Goal: Task Accomplishment & Management: Manage account settings

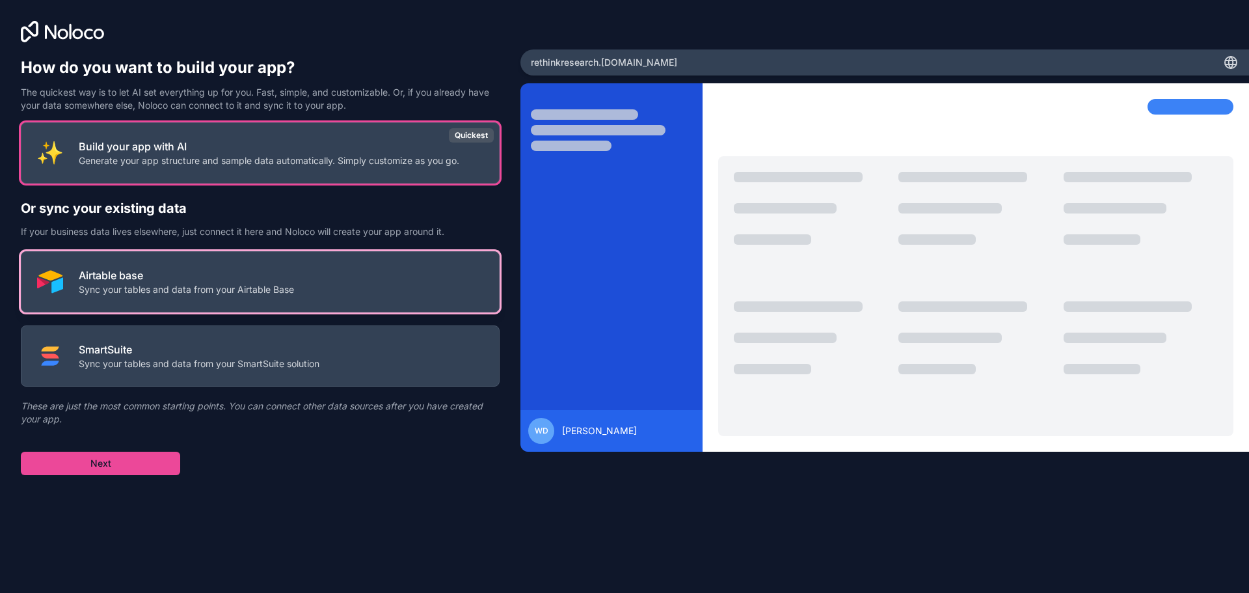
click at [227, 278] on p "Airtable base" at bounding box center [186, 275] width 215 height 16
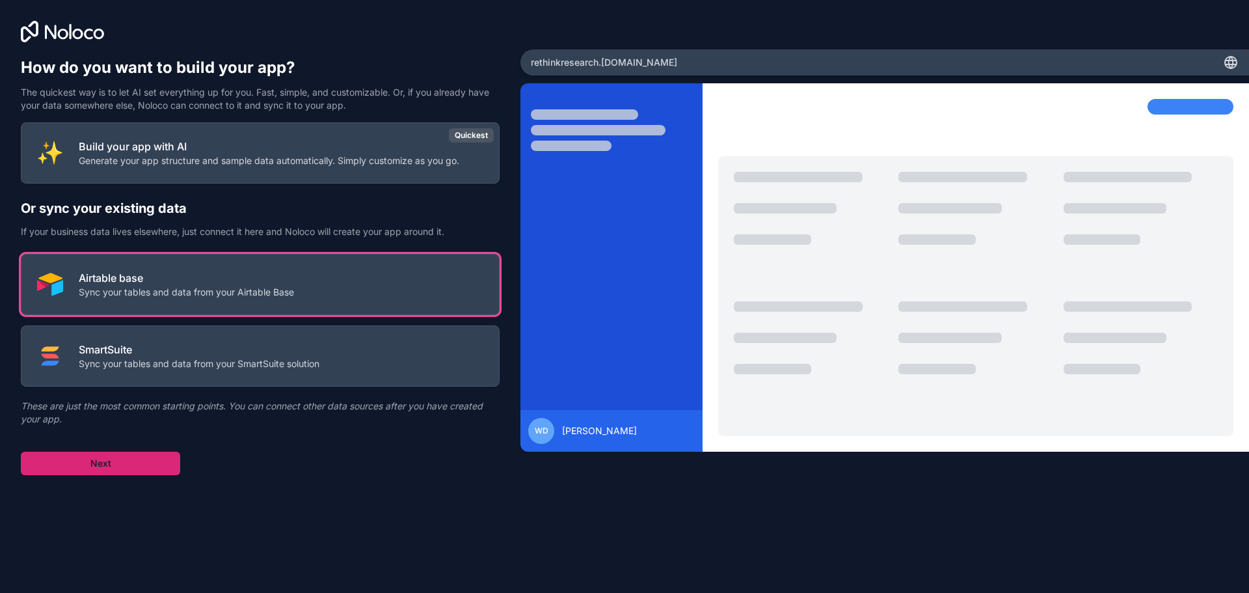
click at [85, 472] on button "Next" at bounding box center [100, 462] width 159 height 23
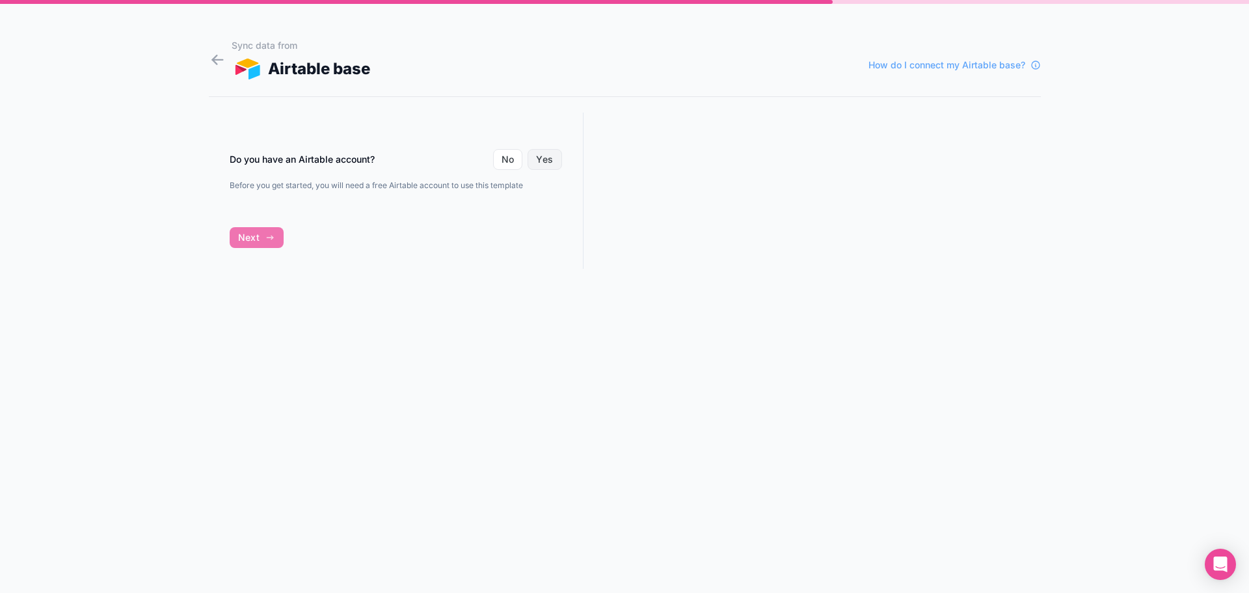
click at [549, 161] on button "Yes" at bounding box center [544, 159] width 34 height 21
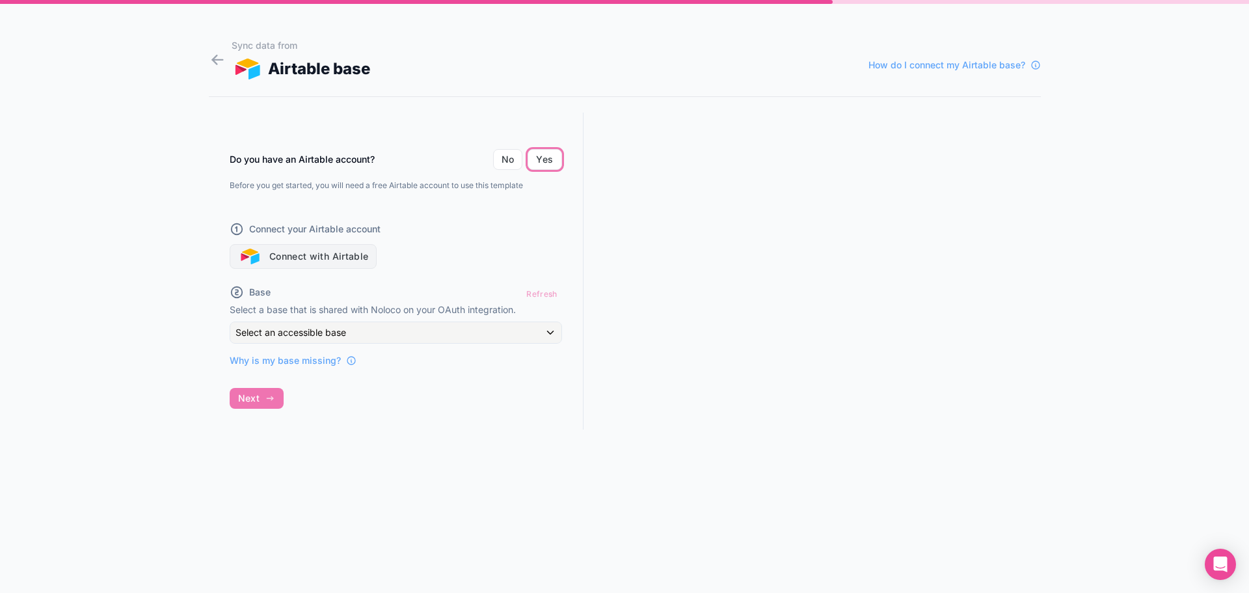
click at [317, 255] on button "Connect with Airtable" at bounding box center [304, 256] width 148 height 25
click at [258, 401] on div "Do you have an Airtable account? No Yes Before you get started, you will need a…" at bounding box center [396, 283] width 375 height 341
click at [302, 255] on button "Connect with Airtable" at bounding box center [304, 256] width 148 height 25
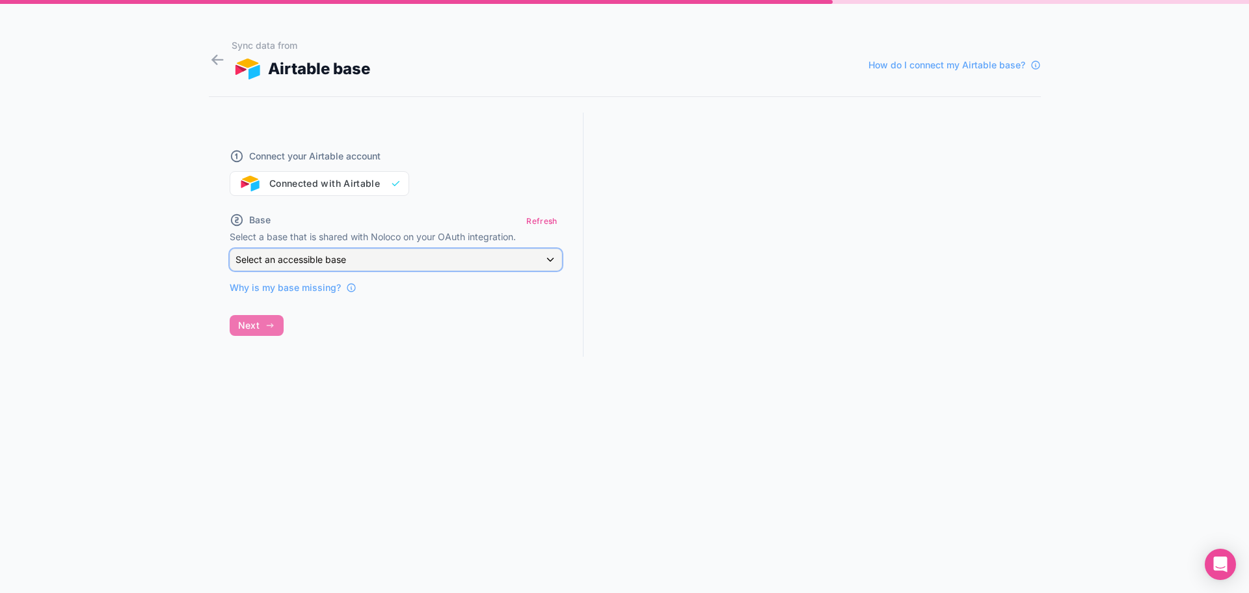
click at [307, 262] on span "Select an accessible base" at bounding box center [290, 259] width 111 height 11
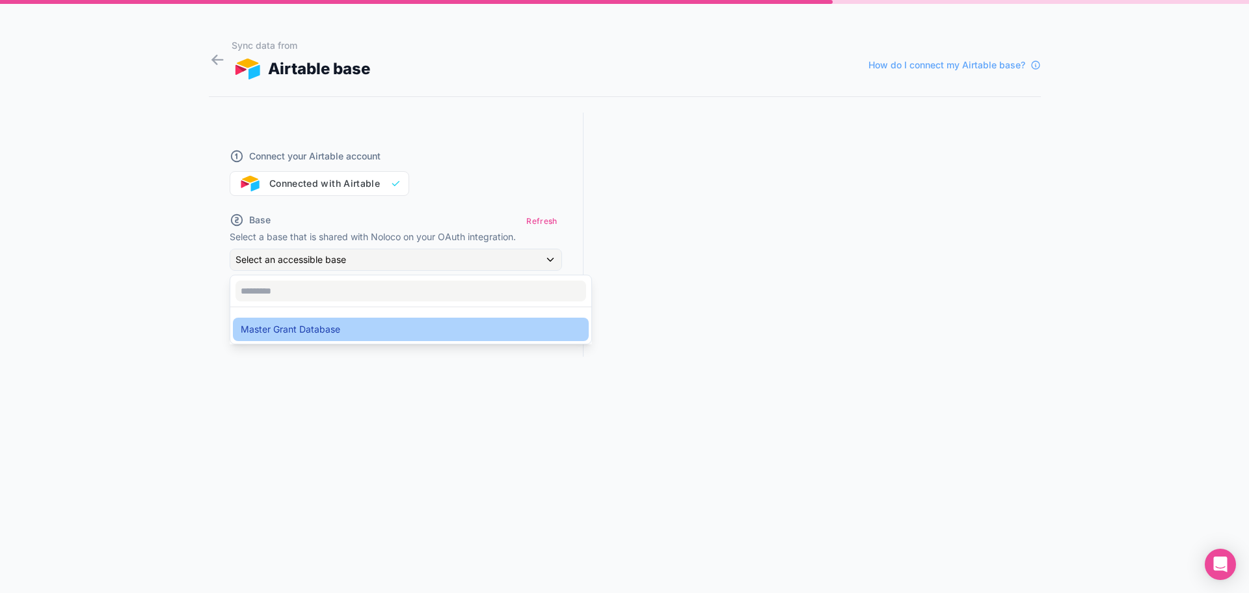
click at [291, 326] on span "Master Grant Database" at bounding box center [291, 329] width 100 height 16
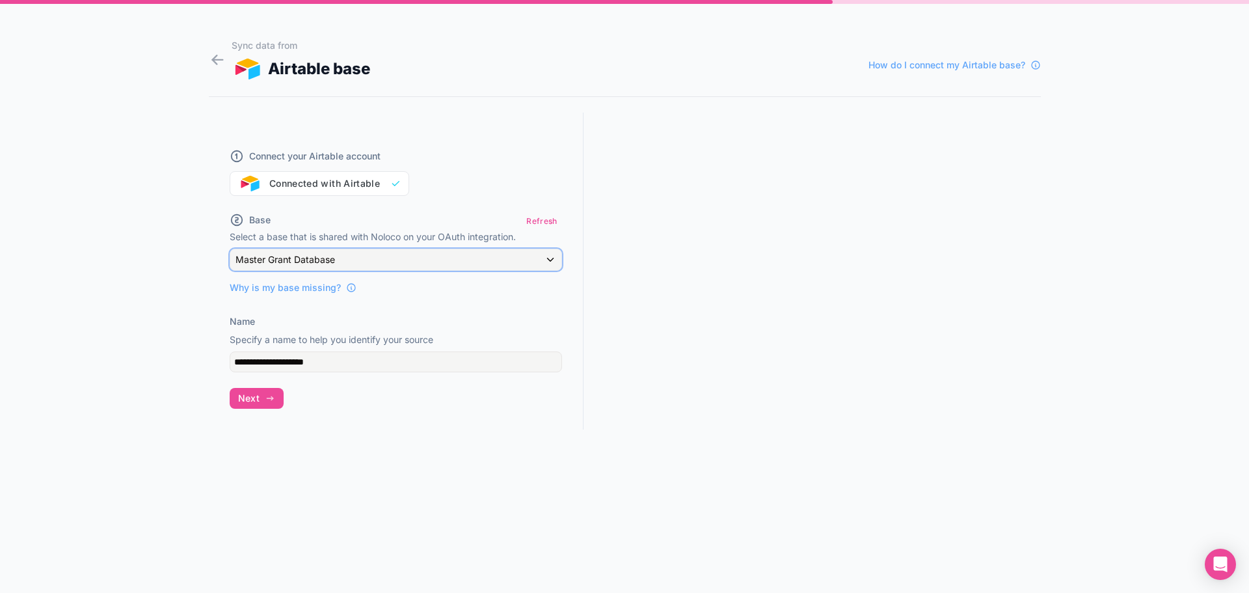
click at [288, 260] on span "Master Grant Database" at bounding box center [285, 259] width 100 height 13
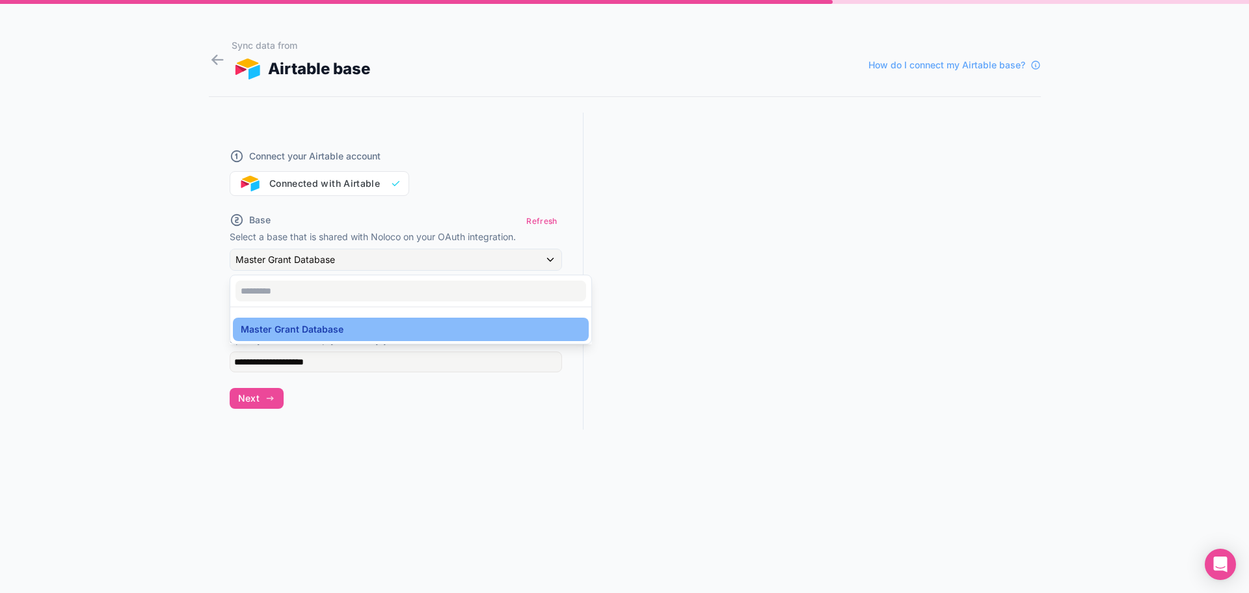
click at [288, 261] on div at bounding box center [624, 296] width 1249 height 593
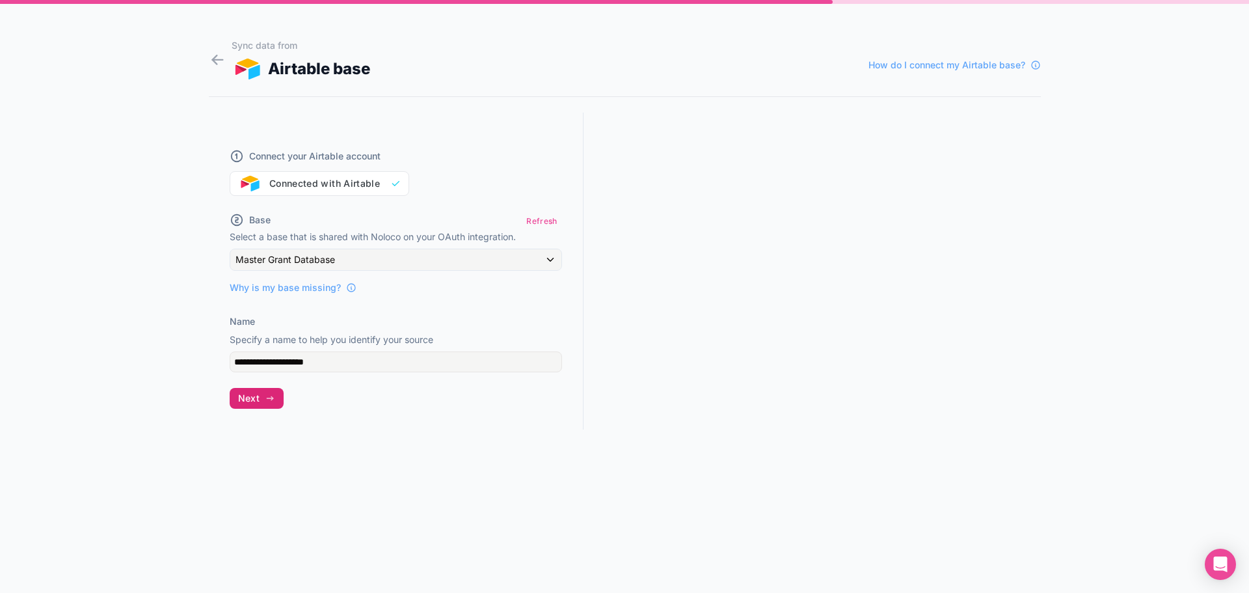
click at [258, 401] on span "Next" at bounding box center [248, 398] width 21 height 12
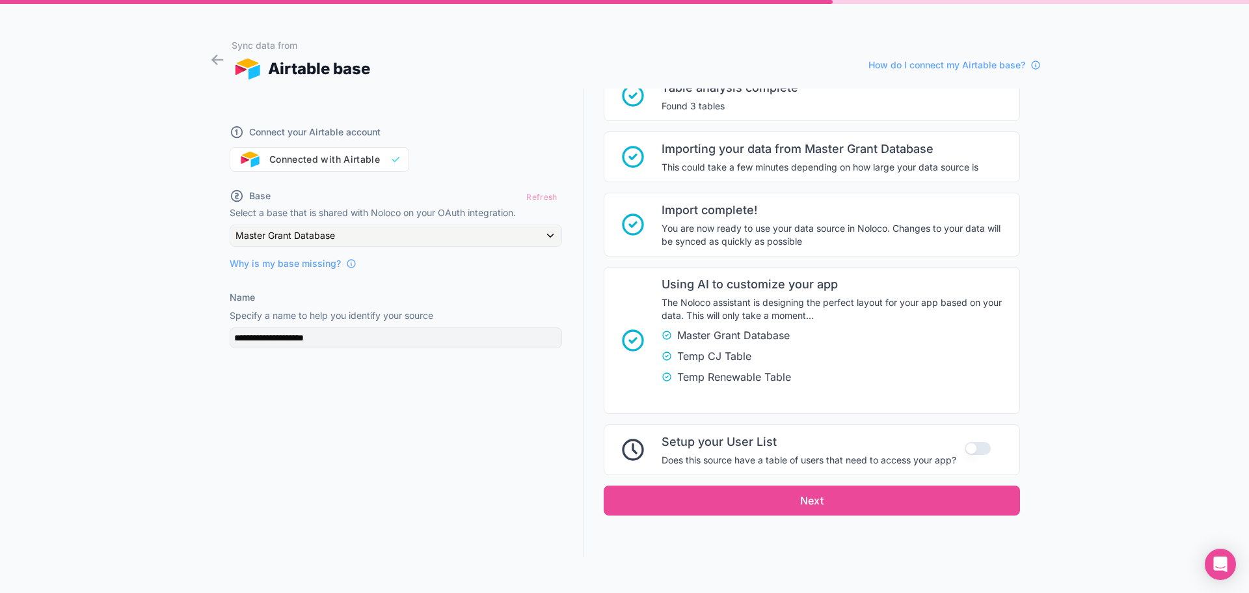
scroll to position [145, 0]
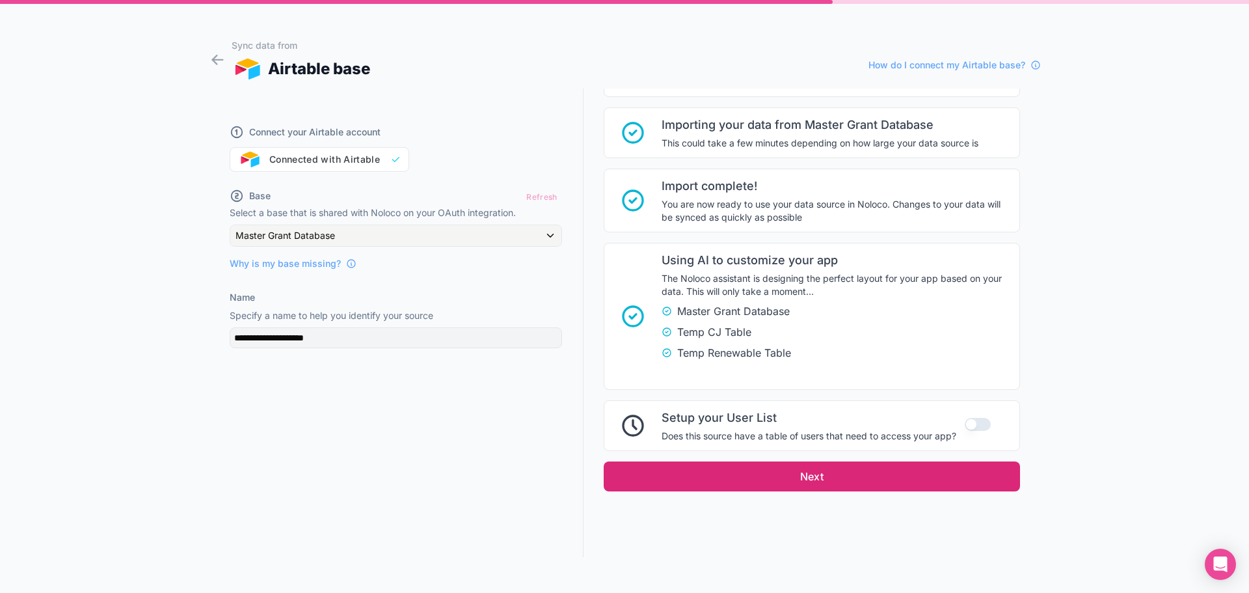
click at [809, 484] on button "Next" at bounding box center [812, 476] width 416 height 30
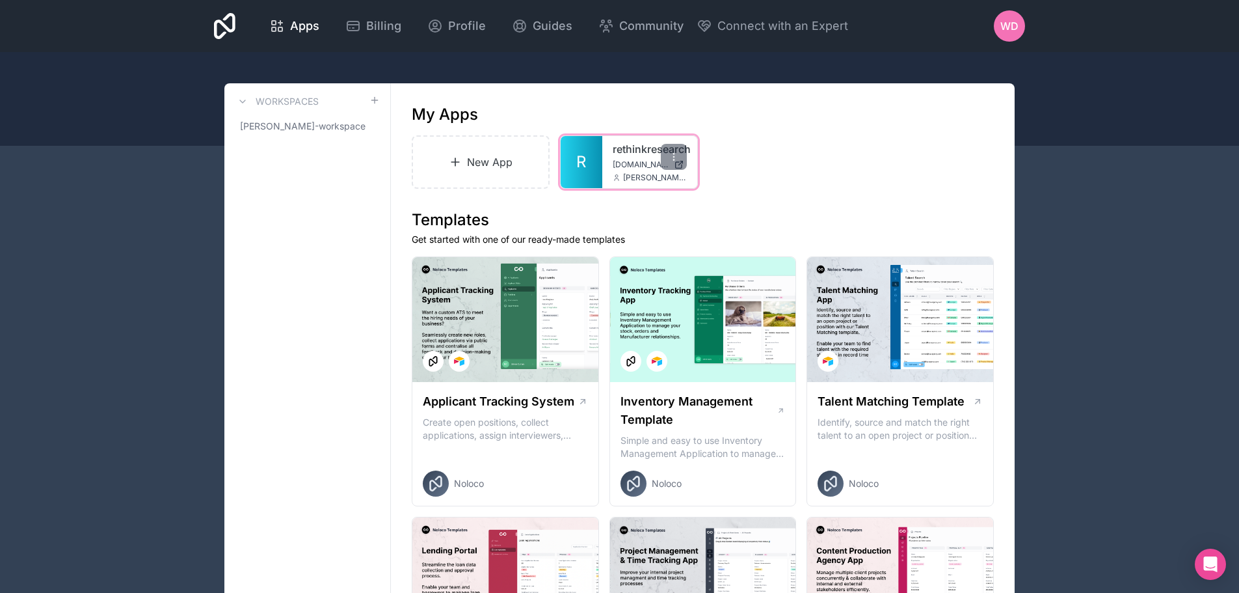
click at [587, 159] on link "R" at bounding box center [582, 162] width 42 height 52
click at [619, 154] on link "rethinkresearch" at bounding box center [650, 149] width 74 height 16
click at [587, 161] on link "R" at bounding box center [582, 162] width 42 height 52
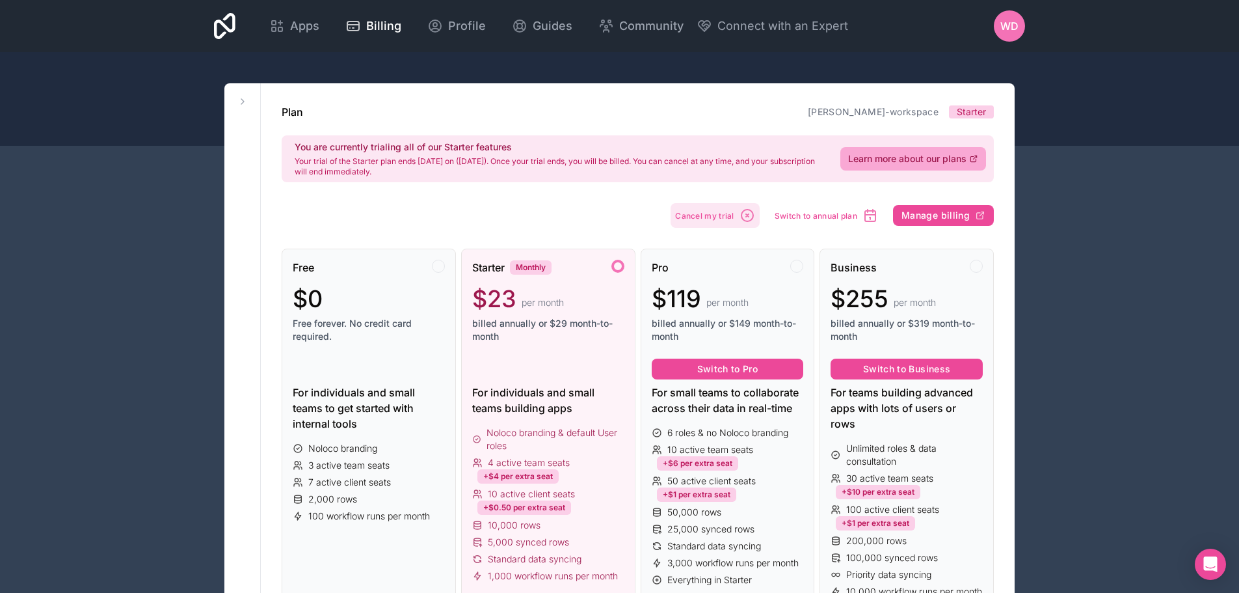
click at [716, 217] on span "Cancel my trial" at bounding box center [704, 216] width 59 height 10
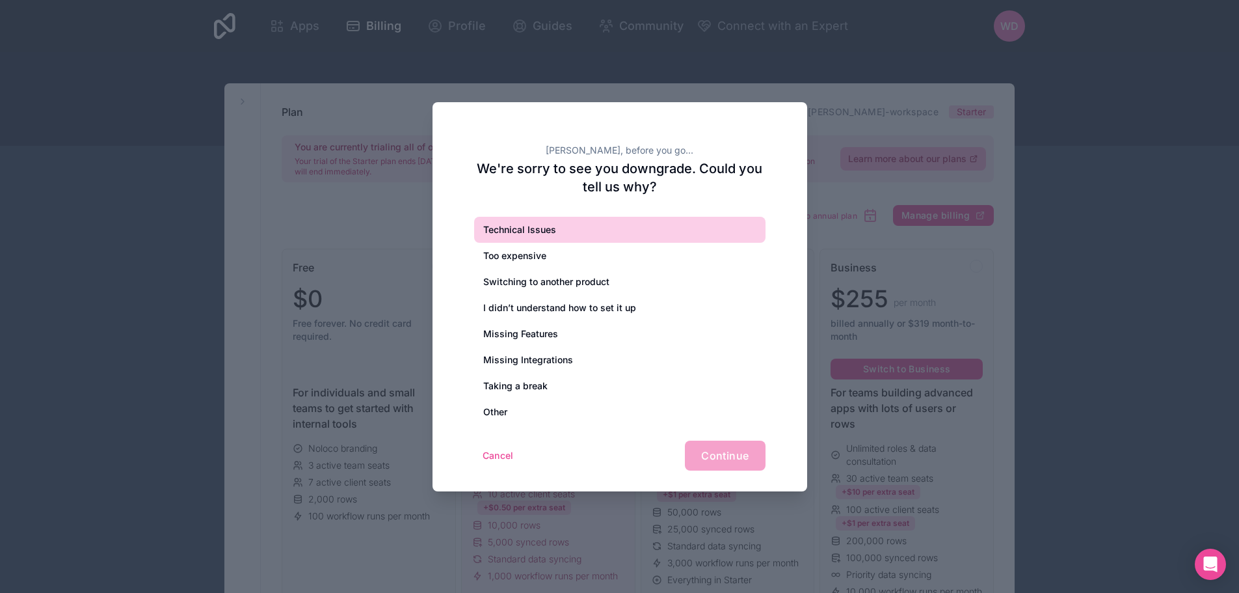
click at [505, 229] on div "Technical Issues" at bounding box center [619, 230] width 291 height 26
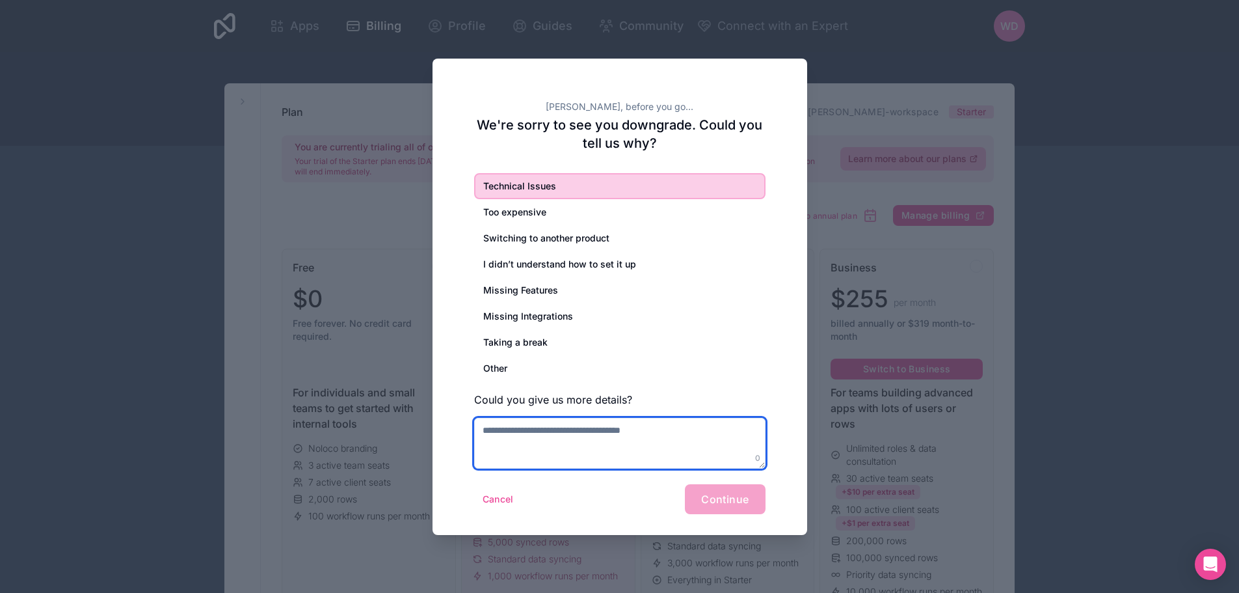
click at [529, 447] on textarea at bounding box center [619, 443] width 291 height 51
click at [692, 428] on textarea "**********" at bounding box center [619, 443] width 291 height 51
type textarea "**********"
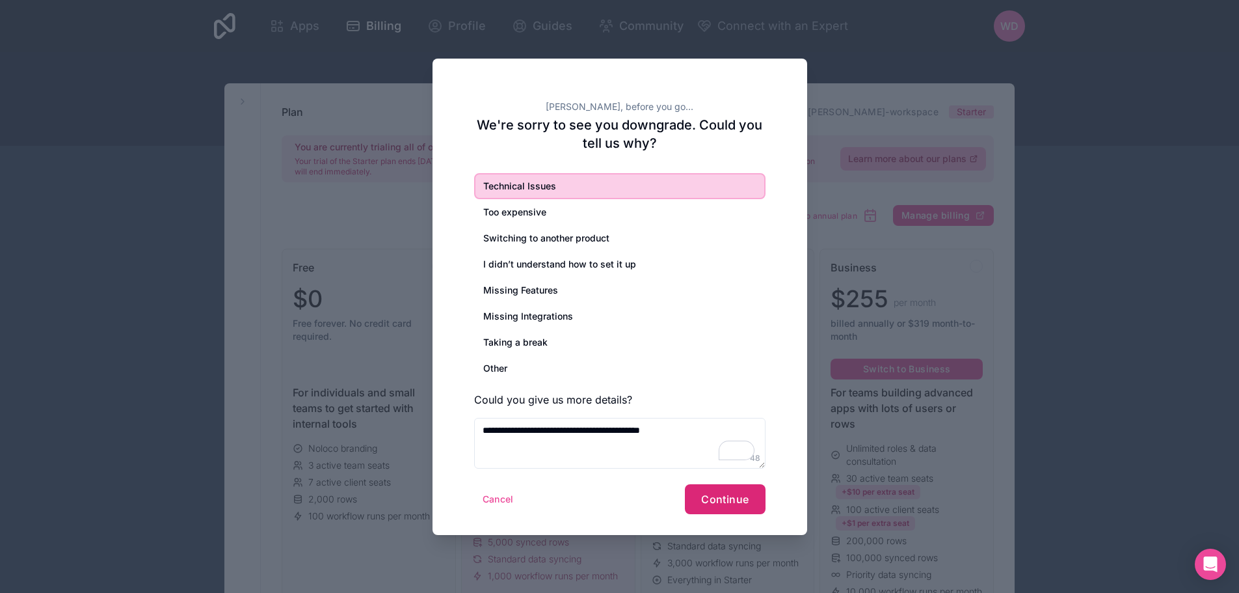
click at [719, 500] on span "Continue" at bounding box center [724, 498] width 47 height 13
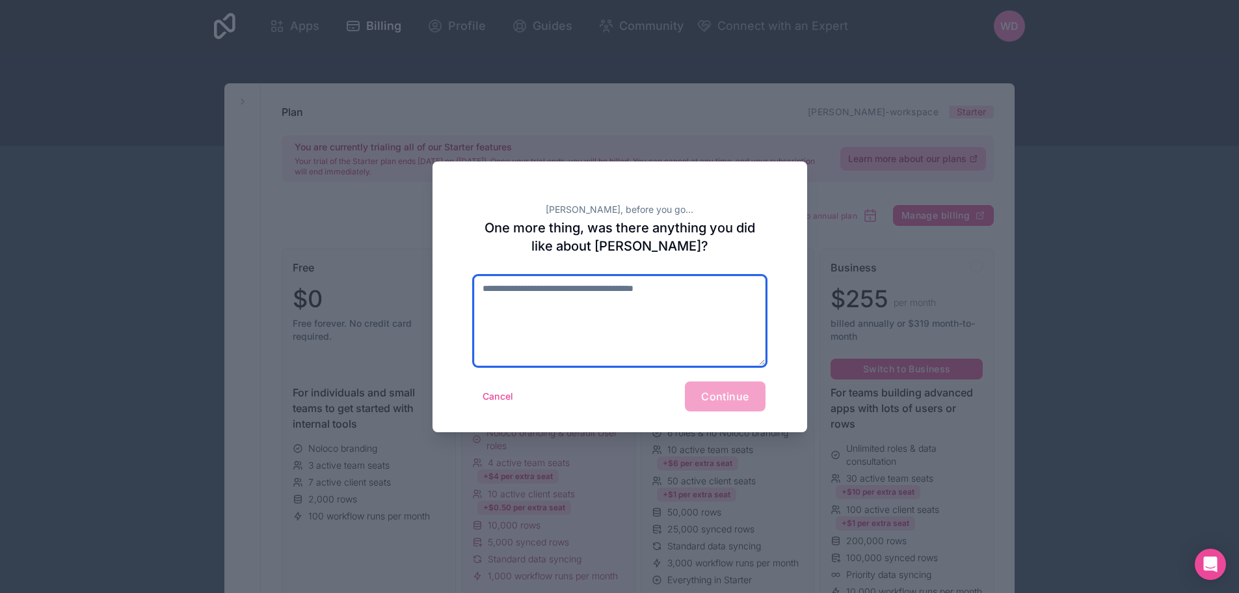
click at [527, 287] on textarea at bounding box center [619, 321] width 291 height 90
click at [710, 388] on div "Cancel Continue" at bounding box center [619, 396] width 291 height 30
click at [596, 286] on textarea "To enrich screen reader interactions, please activate Accessibility in Grammarl…" at bounding box center [619, 321] width 291 height 90
type textarea "*"
type textarea "**********"
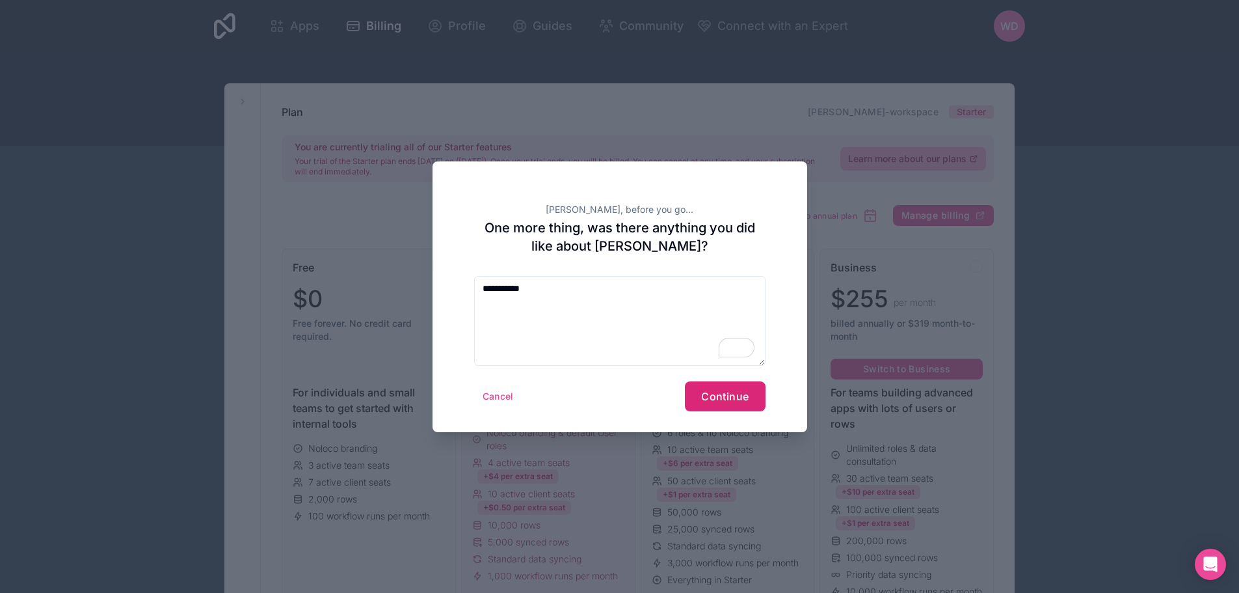
click at [726, 400] on span "Continue" at bounding box center [724, 396] width 47 height 13
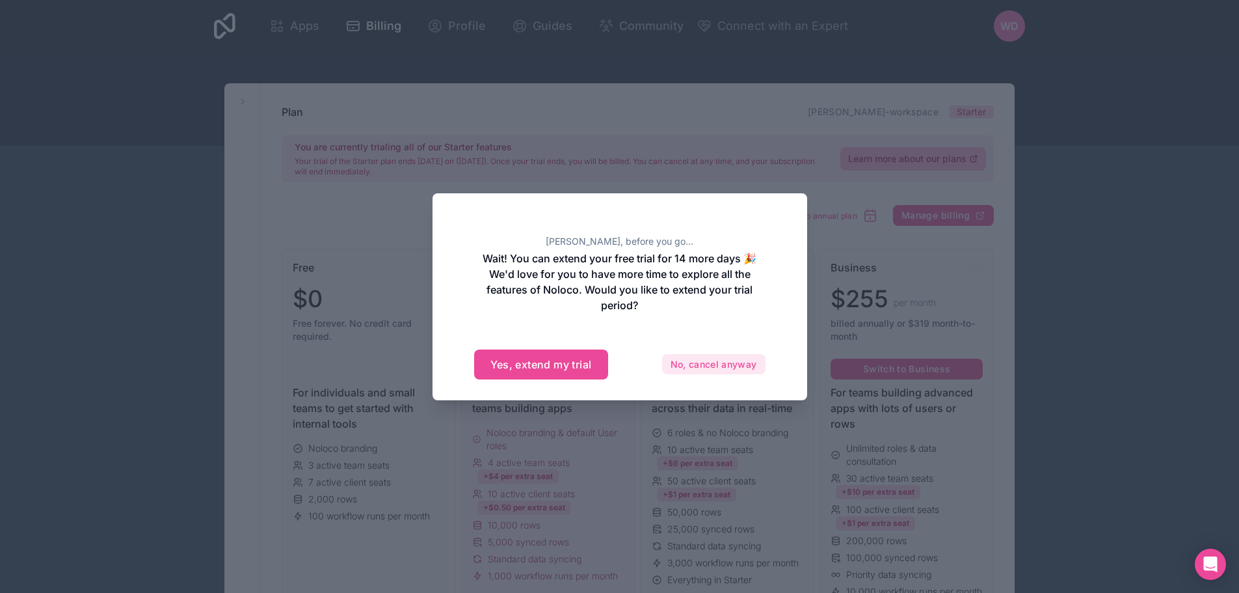
click at [715, 363] on button "No, cancel anyway" at bounding box center [713, 364] width 103 height 21
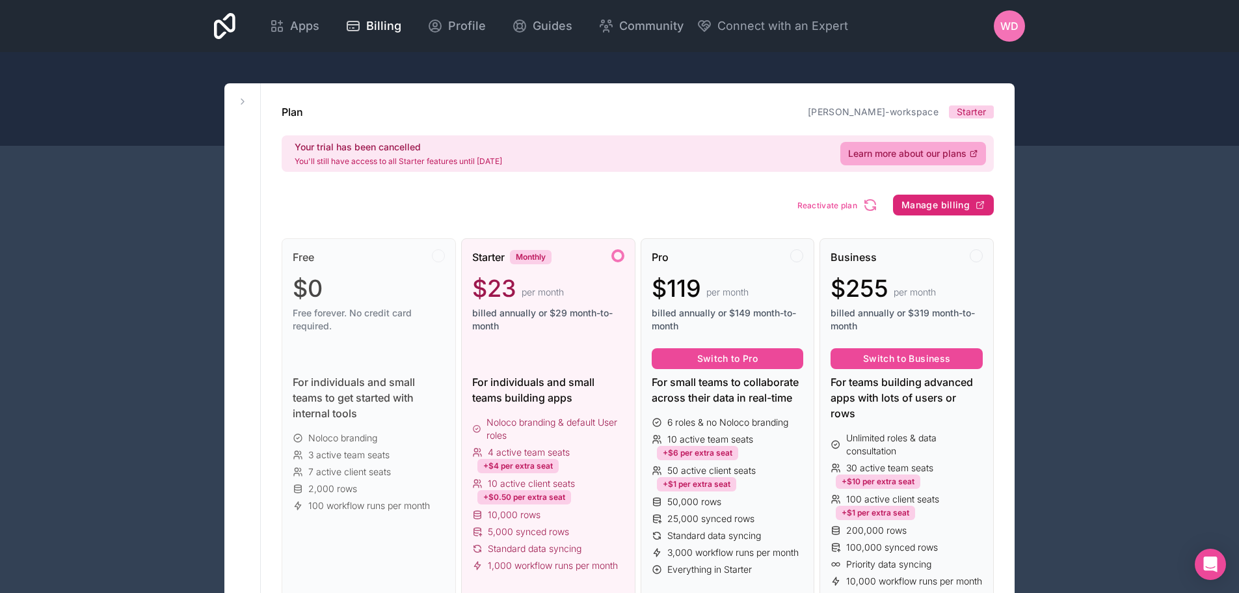
click at [941, 207] on span "Manage billing" at bounding box center [935, 205] width 68 height 12
